Goal: Information Seeking & Learning: Learn about a topic

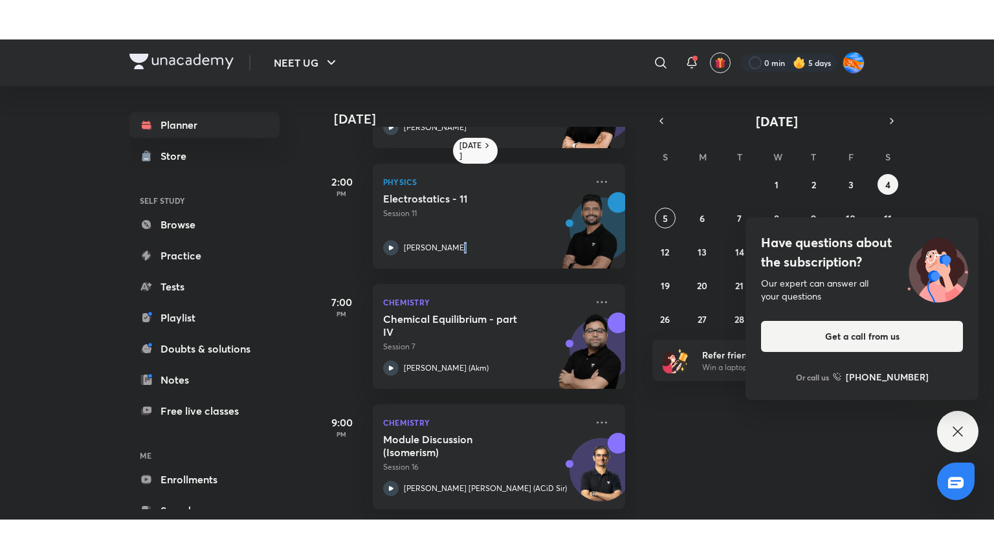
scroll to position [470, 0]
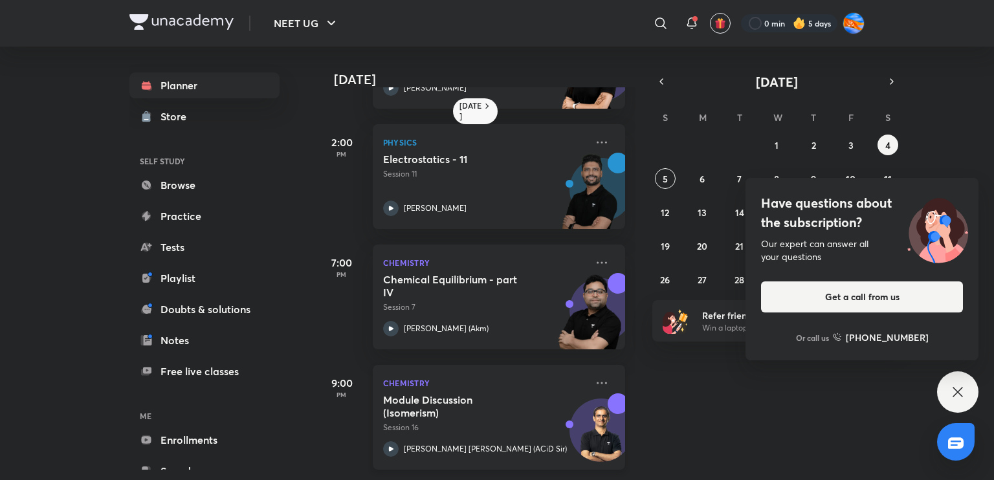
click at [486, 430] on div "Module Discussion (Isomerism) Session 16 [PERSON_NAME] [PERSON_NAME] (ACiD Sir)" at bounding box center [484, 424] width 203 height 63
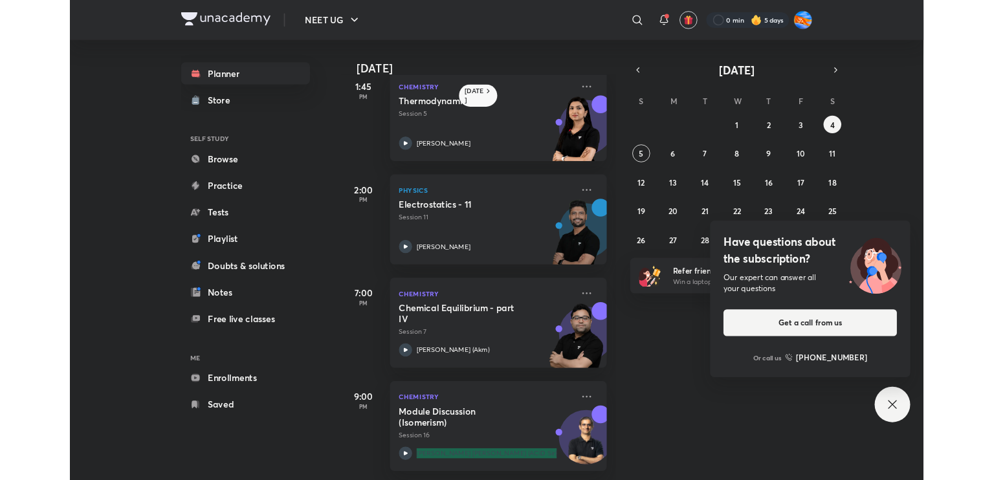
scroll to position [391, 0]
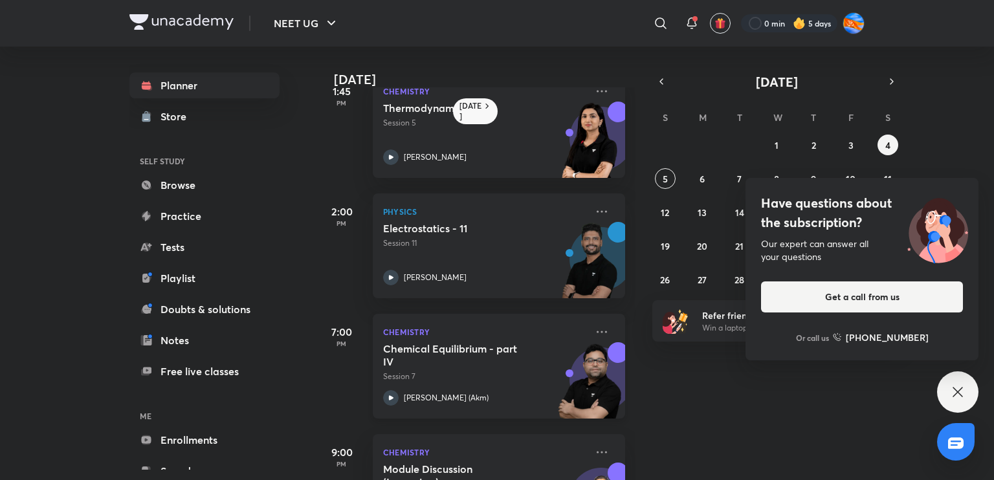
click at [474, 393] on div "[PERSON_NAME] (Akm)" at bounding box center [484, 398] width 203 height 16
click at [27, 457] on div "NEET UG ​ 0 min 5 days Planner Store SELF STUDY Browse Practice Tests Playlist …" at bounding box center [497, 240] width 994 height 480
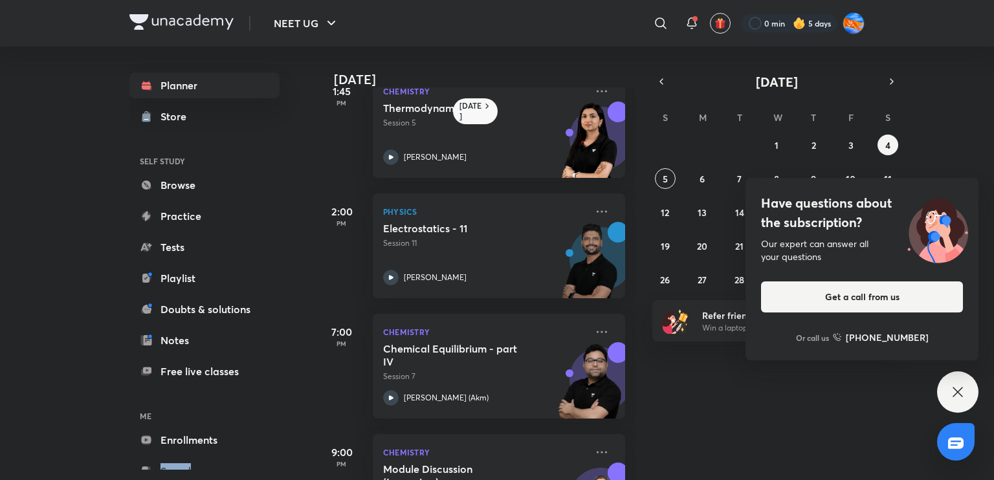
scroll to position [470, 0]
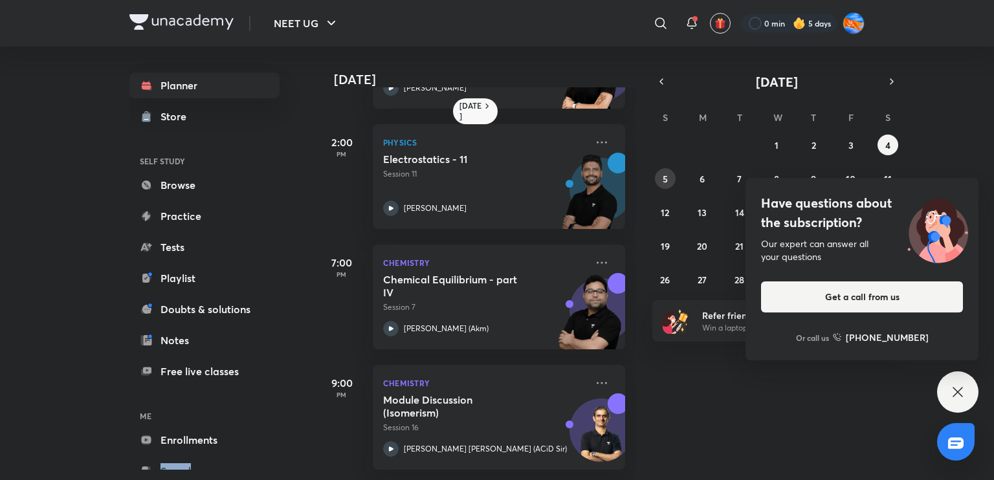
click at [669, 173] on button "5" at bounding box center [665, 178] width 21 height 21
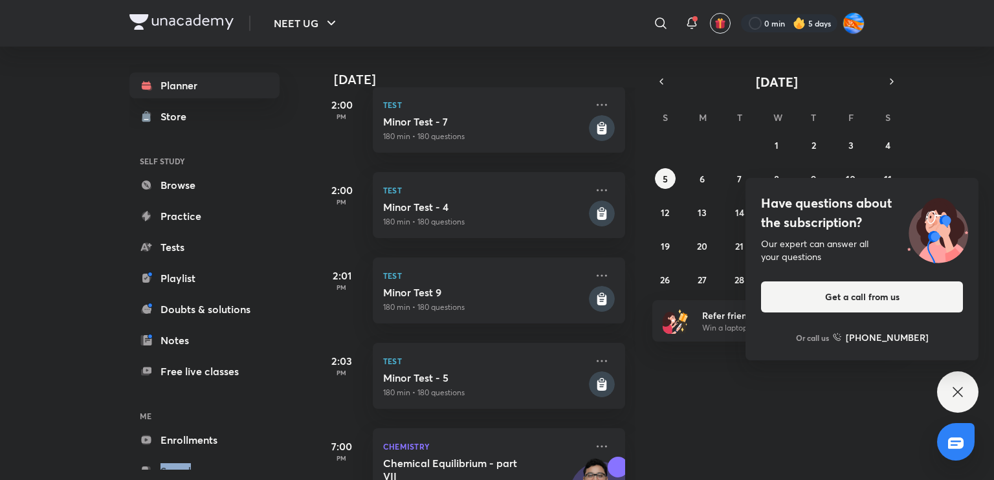
scroll to position [559, 0]
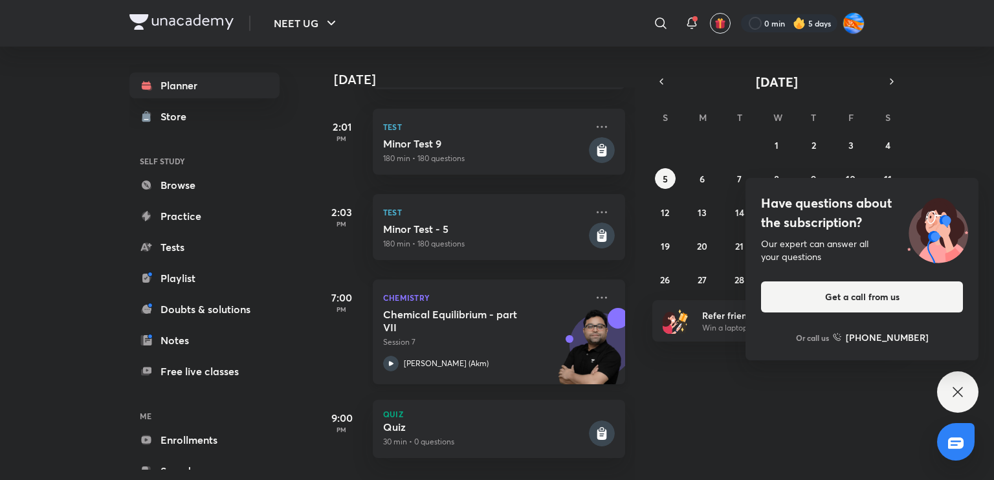
click at [454, 341] on div "Chemical Equilibrium - part VII Session 7 [PERSON_NAME] (Akm)" at bounding box center [484, 339] width 203 height 63
